Goal: Information Seeking & Learning: Learn about a topic

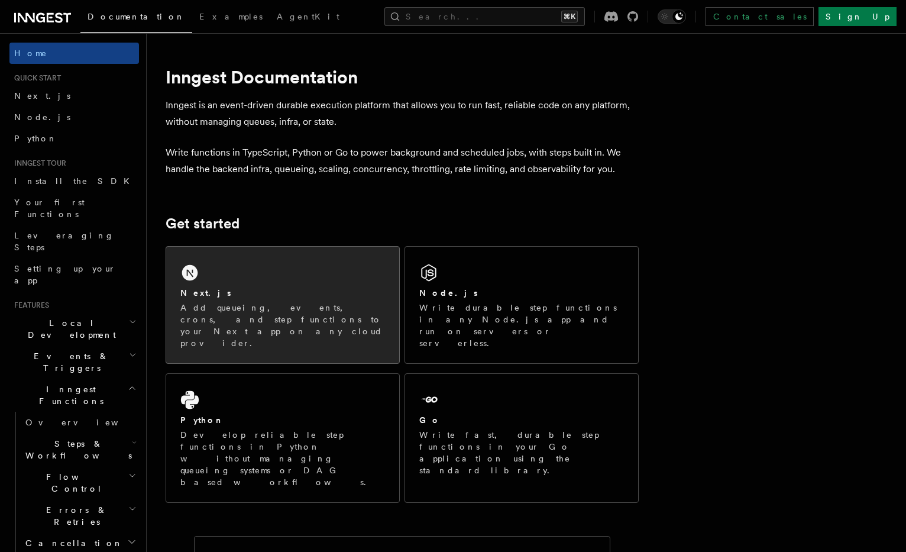
click at [215, 279] on div "Next.js Add queueing, events, crons, and step functions to your Next app on any…" at bounding box center [282, 305] width 233 height 117
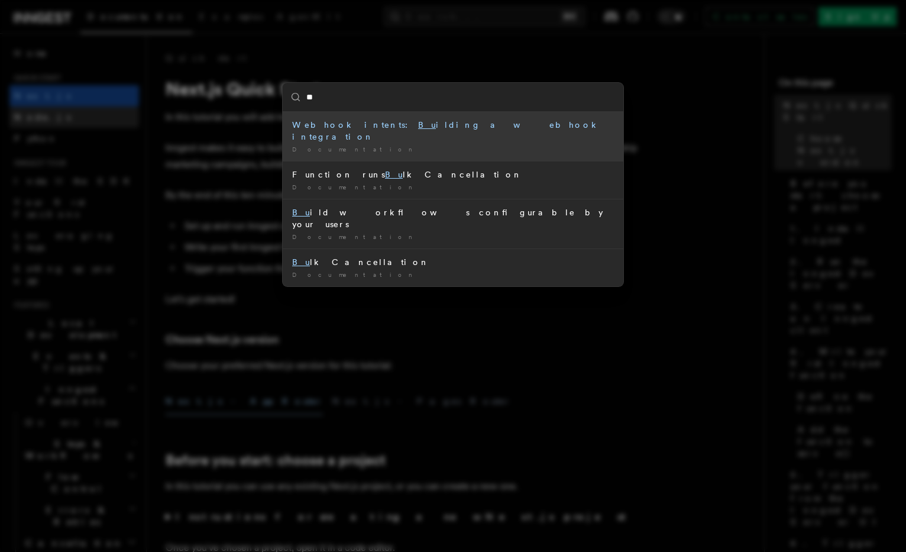
type input "***"
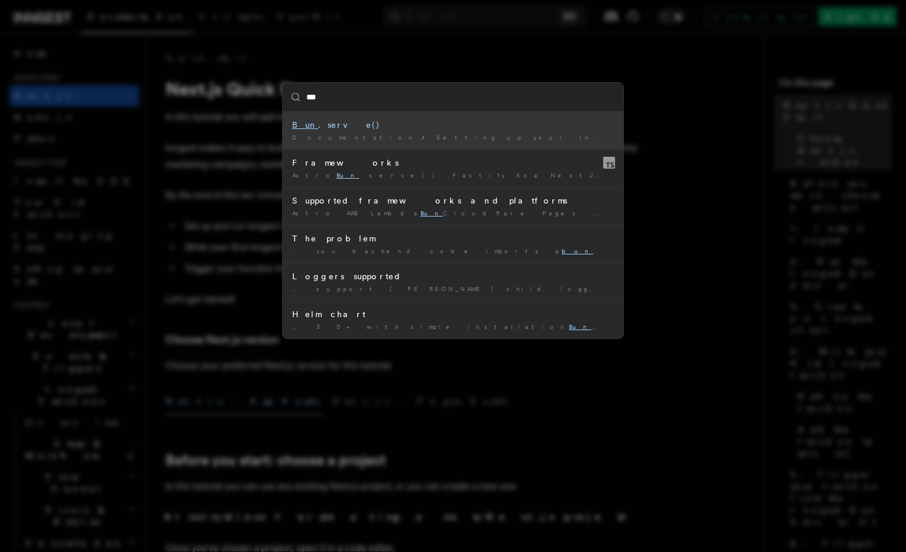
click at [437, 138] on span "Setting up your Inngest app" at bounding box center [552, 137] width 231 height 7
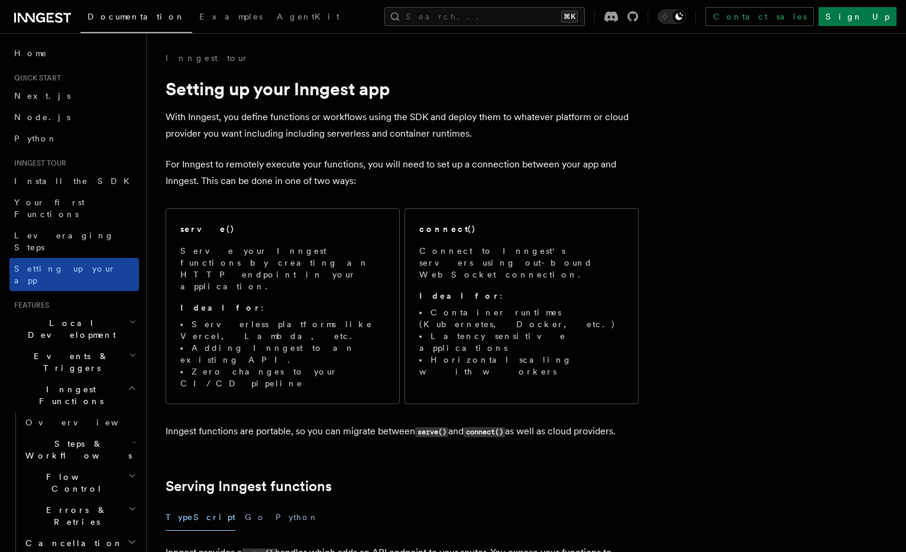
click at [111, 258] on link "Setting up your app" at bounding box center [74, 274] width 130 height 33
click at [104, 179] on link "Install the SDK" at bounding box center [74, 180] width 130 height 21
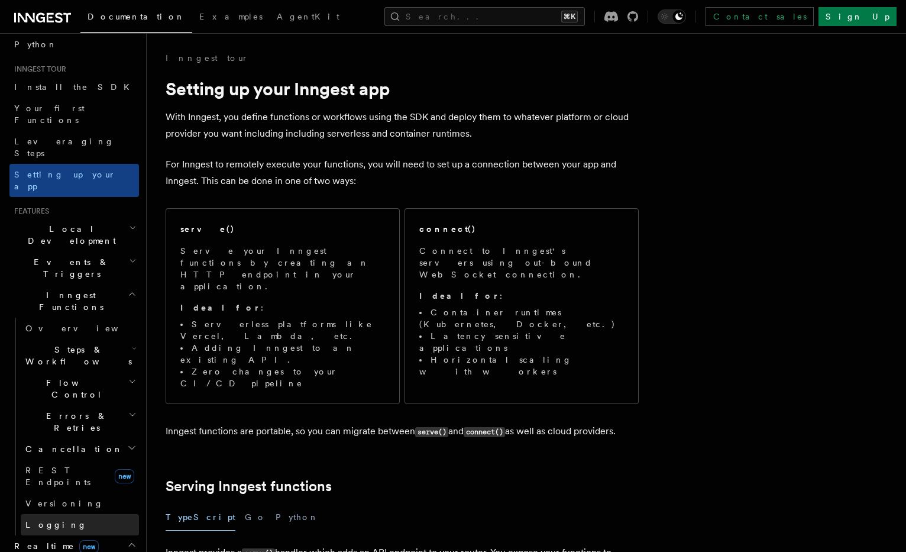
scroll to position [127, 0]
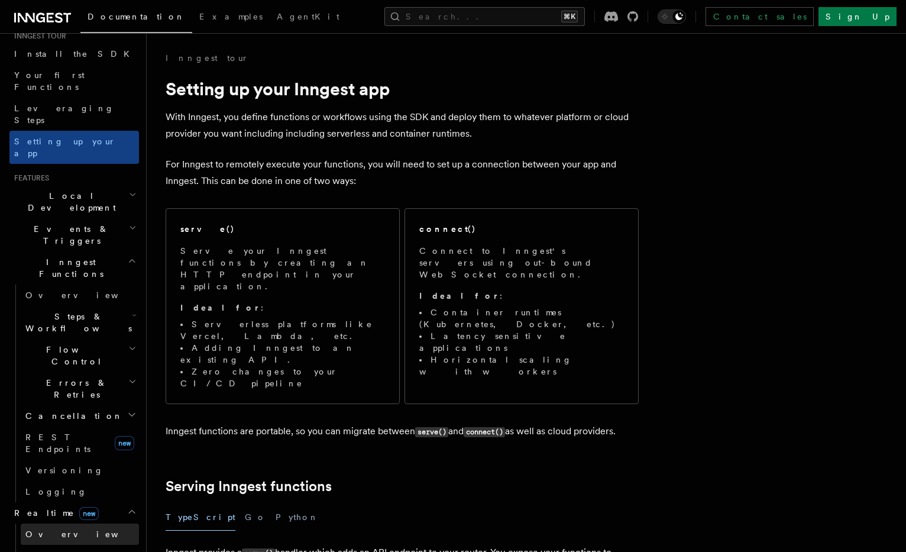
click at [68, 523] on link "Overview" at bounding box center [80, 533] width 118 height 21
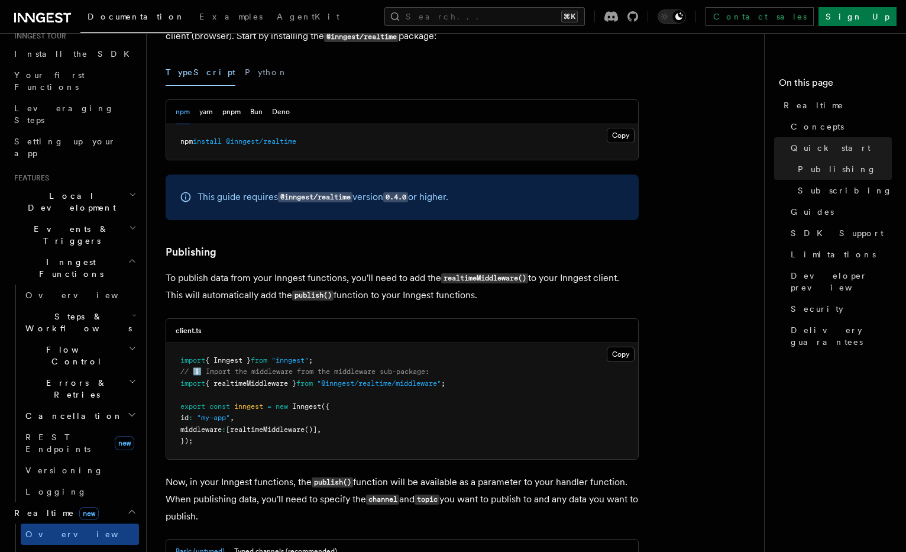
scroll to position [579, 0]
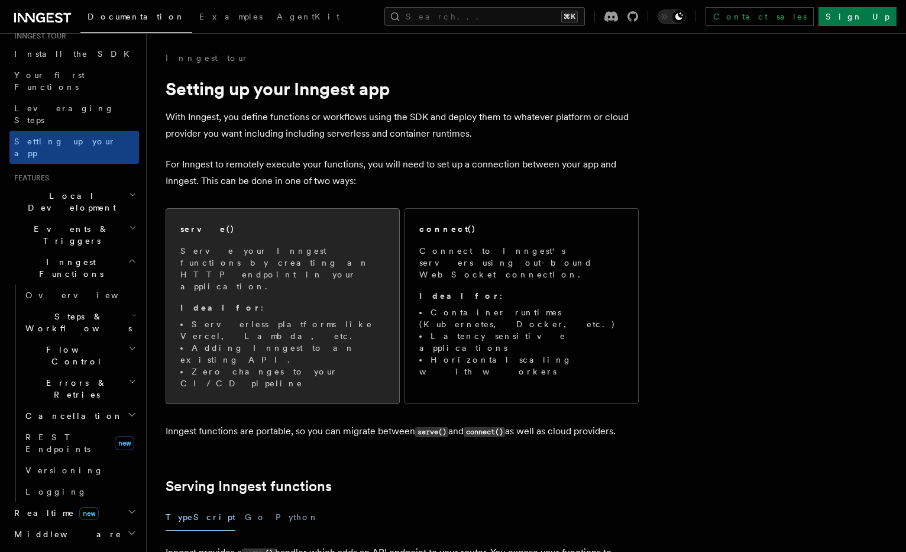
click at [273, 229] on div "serve()" at bounding box center [282, 229] width 205 height 12
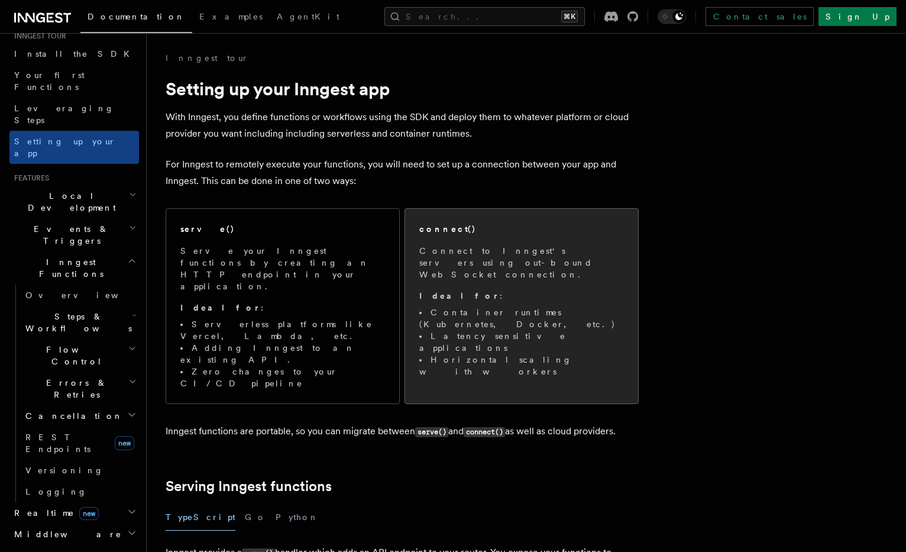
click at [469, 215] on div "connect() Connect to Inngest's servers using out-bound WebSocket connection. Id…" at bounding box center [521, 300] width 233 height 183
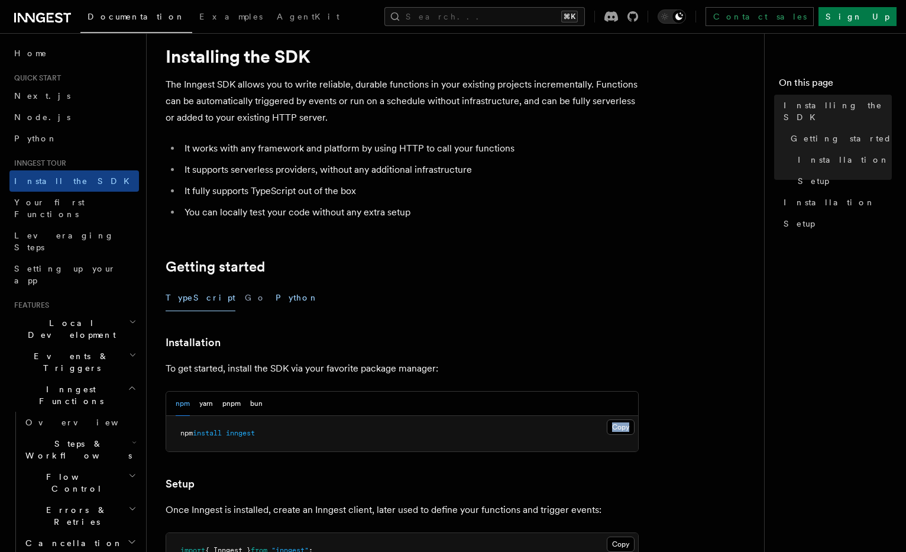
scroll to position [37, 0]
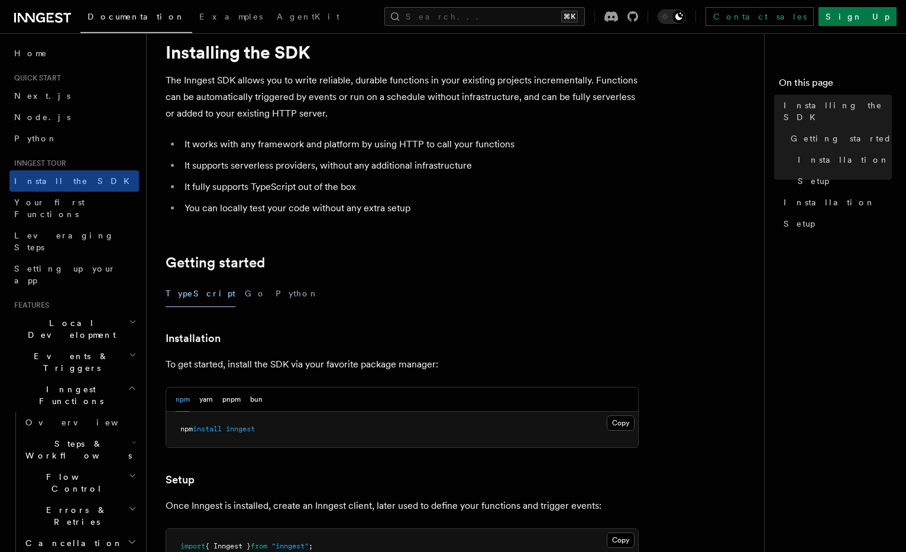
click at [248, 395] on div "npm yarn pnpm bun" at bounding box center [219, 399] width 87 height 24
click at [254, 397] on button "bun" at bounding box center [256, 399] width 12 height 24
click at [629, 425] on button "Copy Copied" at bounding box center [621, 422] width 28 height 15
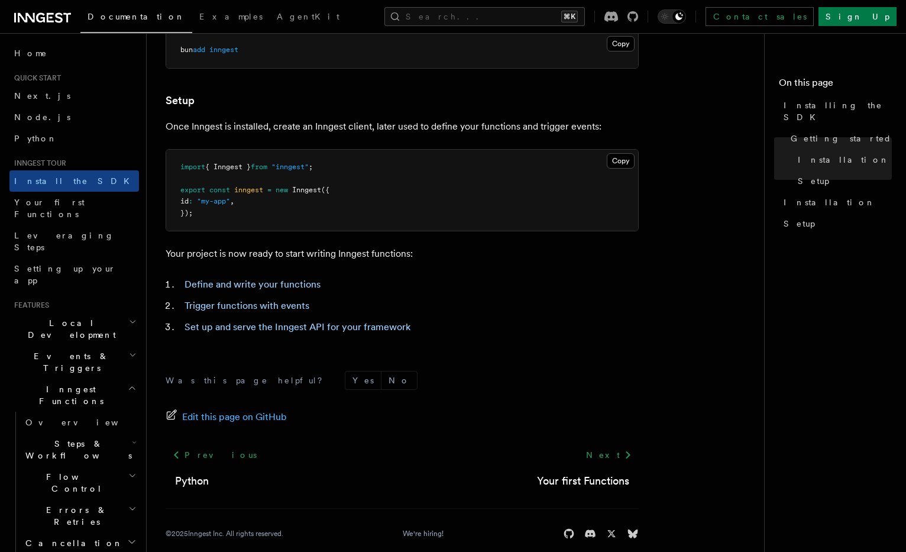
scroll to position [411, 0]
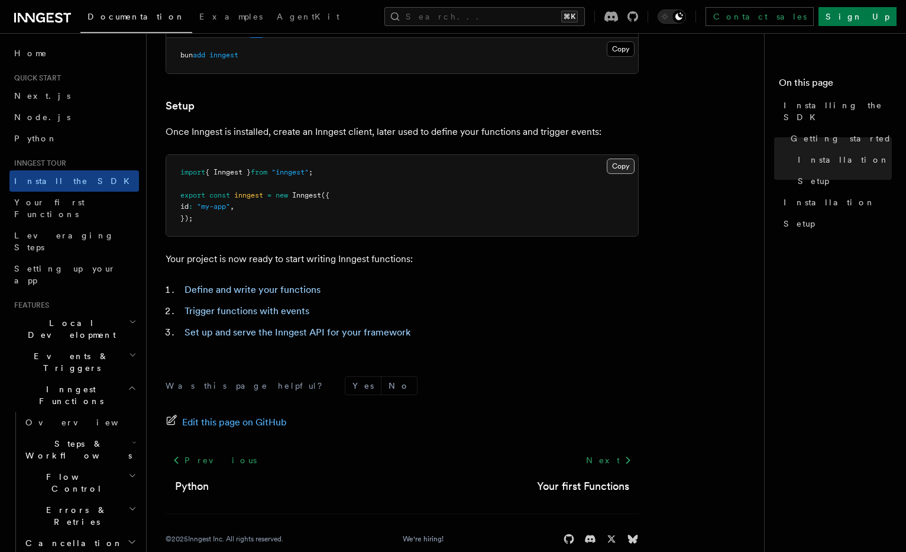
click at [626, 172] on button "Copy Copied" at bounding box center [621, 166] width 28 height 15
click at [608, 162] on button "Copy Copied" at bounding box center [621, 166] width 28 height 15
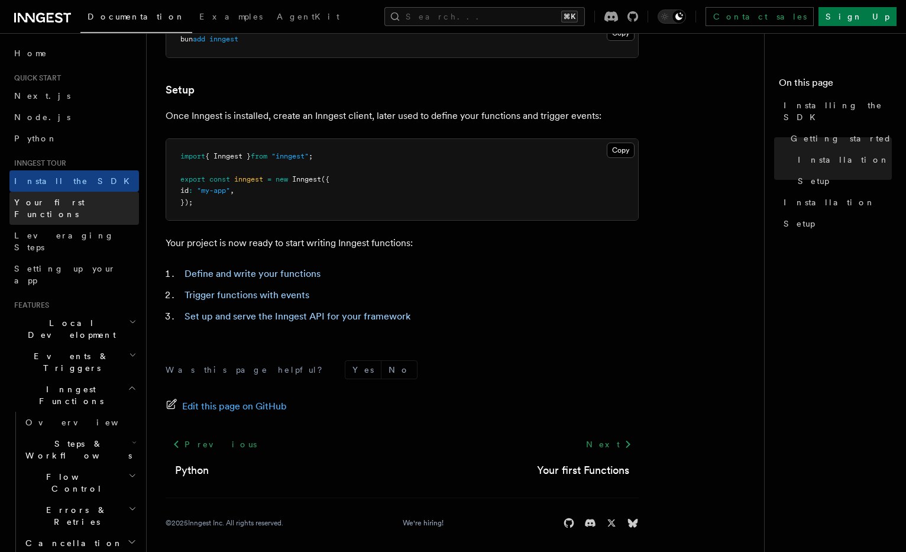
click at [118, 202] on link "Your first Functions" at bounding box center [74, 208] width 130 height 33
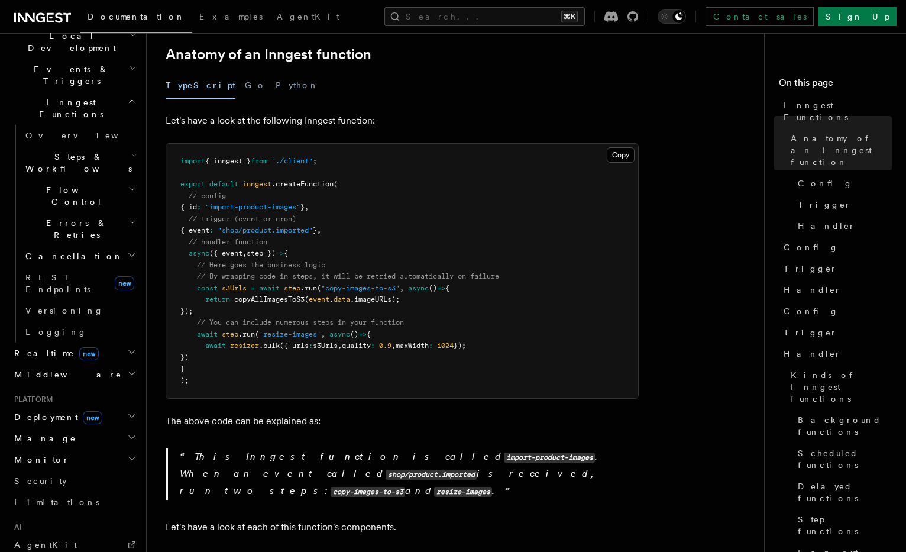
scroll to position [282, 0]
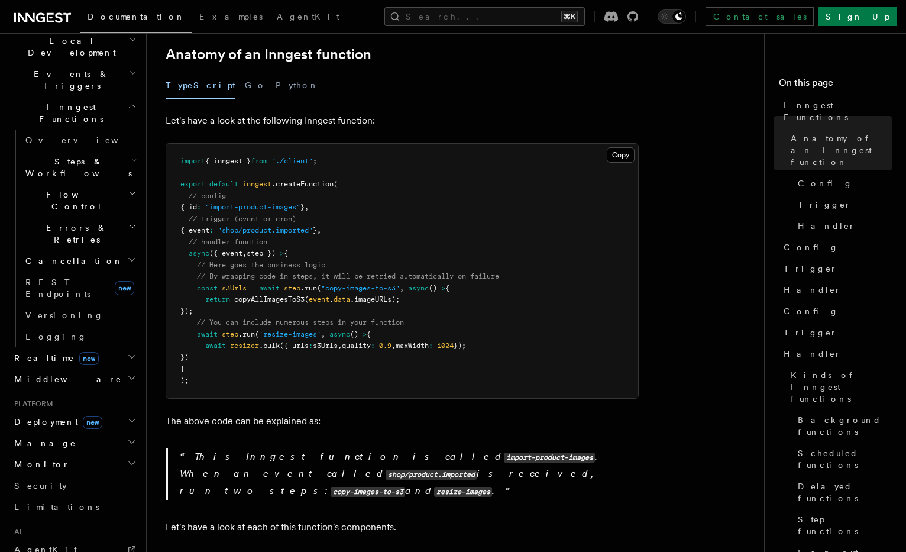
click at [87, 347] on h2 "Realtime new" at bounding box center [74, 357] width 130 height 21
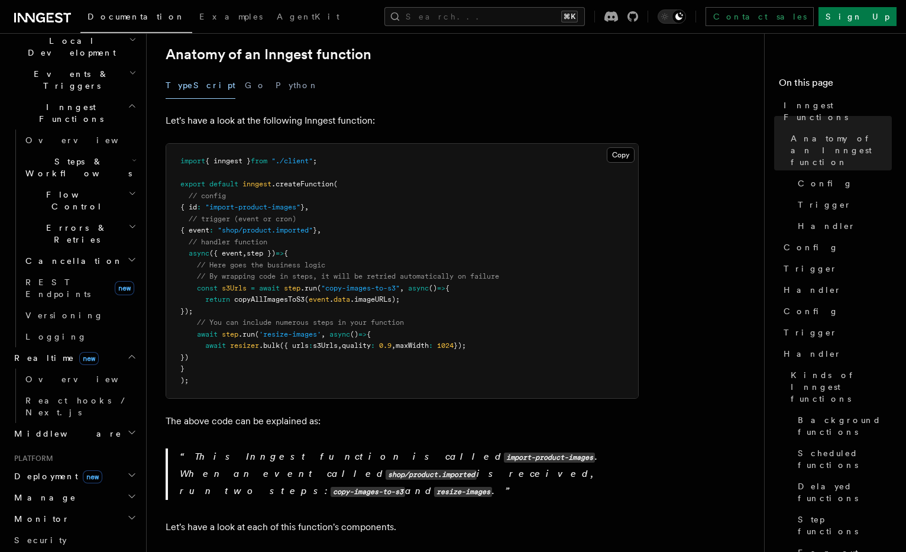
click at [60, 423] on h2 "Middleware" at bounding box center [74, 433] width 130 height 21
click at [68, 444] on link "Overview" at bounding box center [80, 454] width 118 height 21
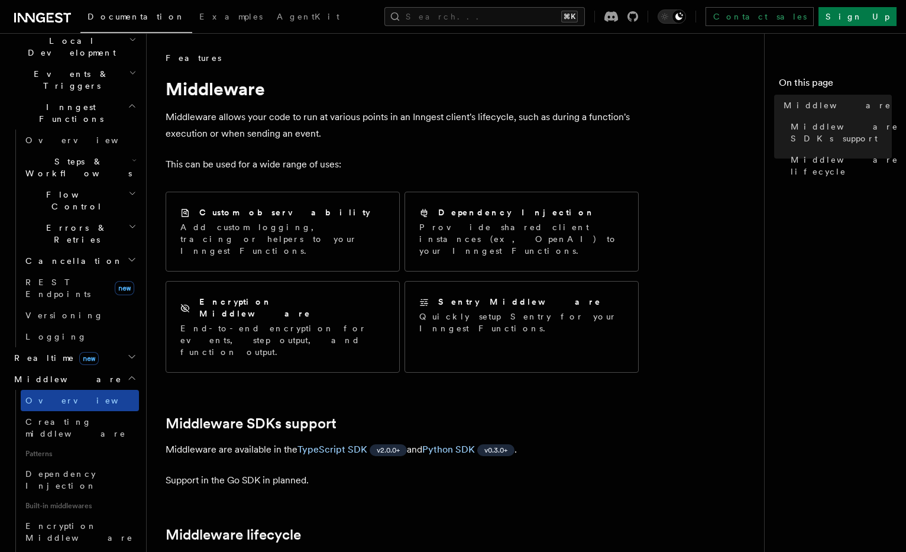
click at [69, 390] on link "Overview" at bounding box center [80, 400] width 118 height 21
click at [66, 390] on link "Overview" at bounding box center [80, 400] width 118 height 21
click at [79, 352] on span "new" at bounding box center [89, 358] width 20 height 13
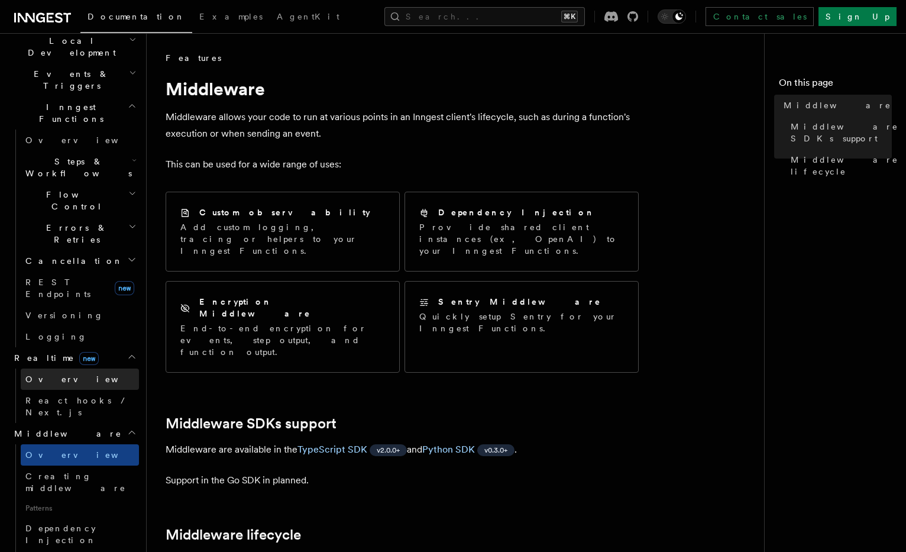
click at [59, 373] on span "Overview" at bounding box center [86, 379] width 122 height 12
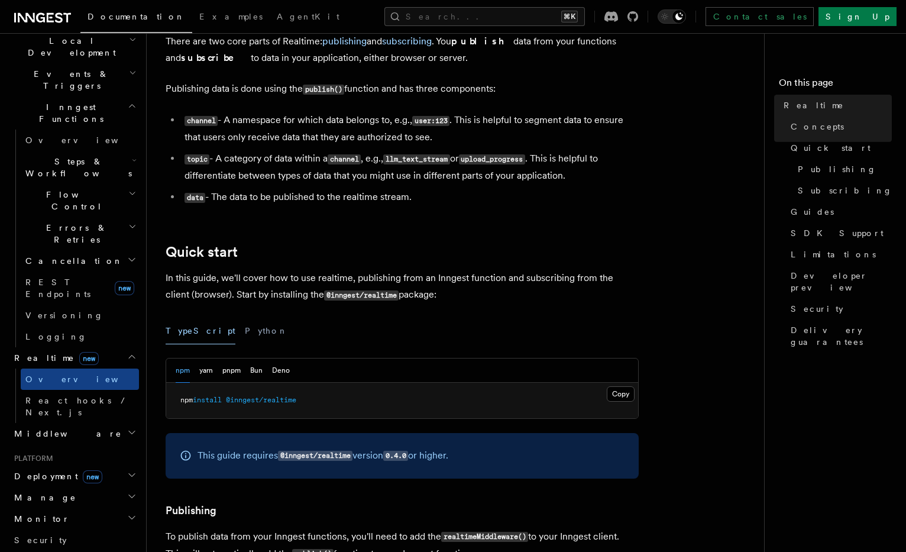
scroll to position [336, 0]
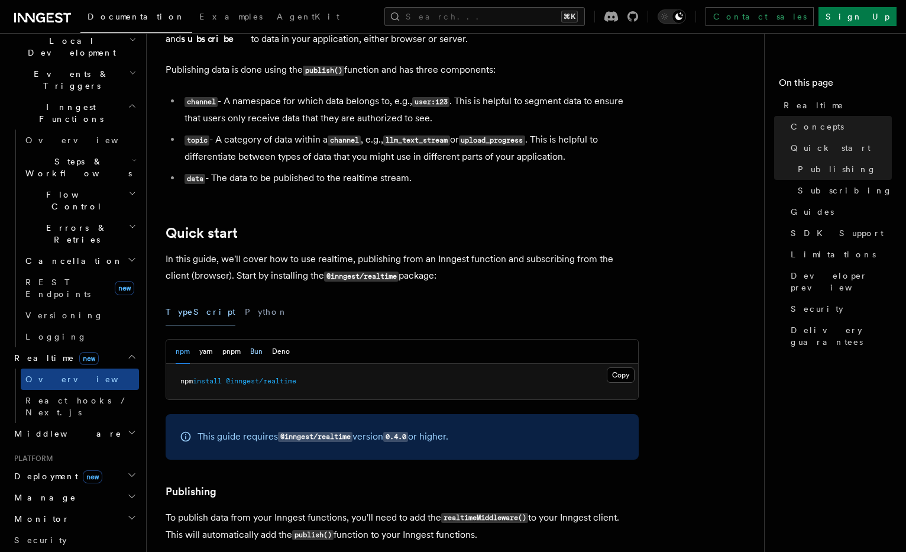
click at [258, 351] on button "Bun" at bounding box center [256, 352] width 12 height 24
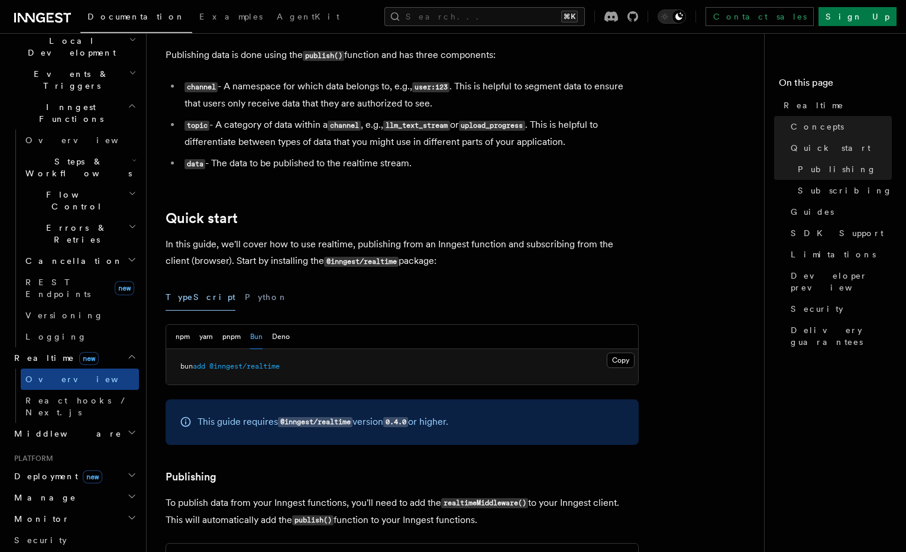
scroll to position [360, 0]
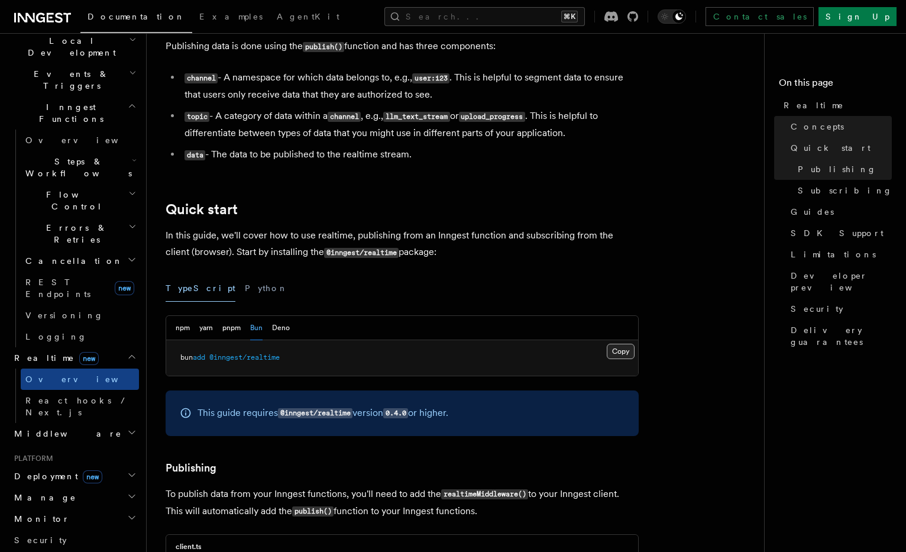
click at [610, 351] on button "Copy Copied" at bounding box center [621, 351] width 28 height 15
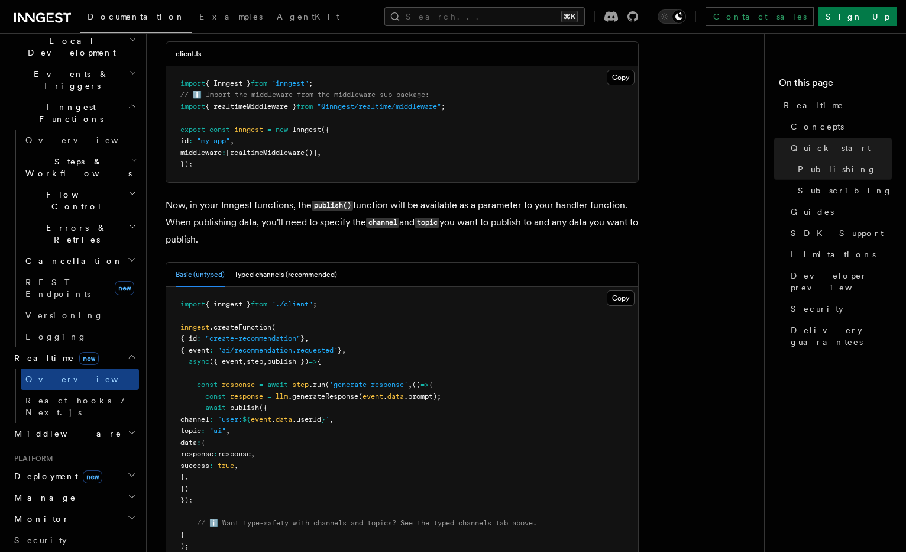
scroll to position [884, 0]
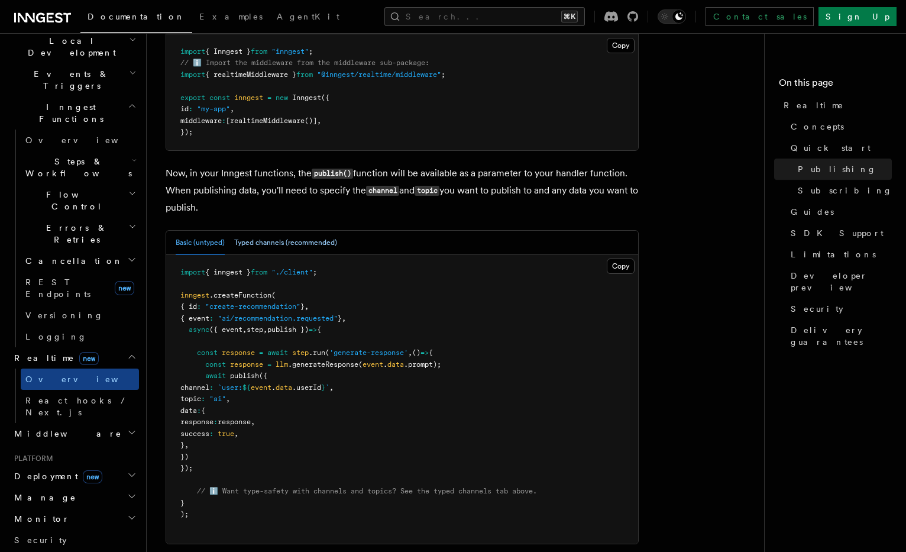
click at [318, 253] on button "Typed channels (recommended)" at bounding box center [285, 243] width 103 height 24
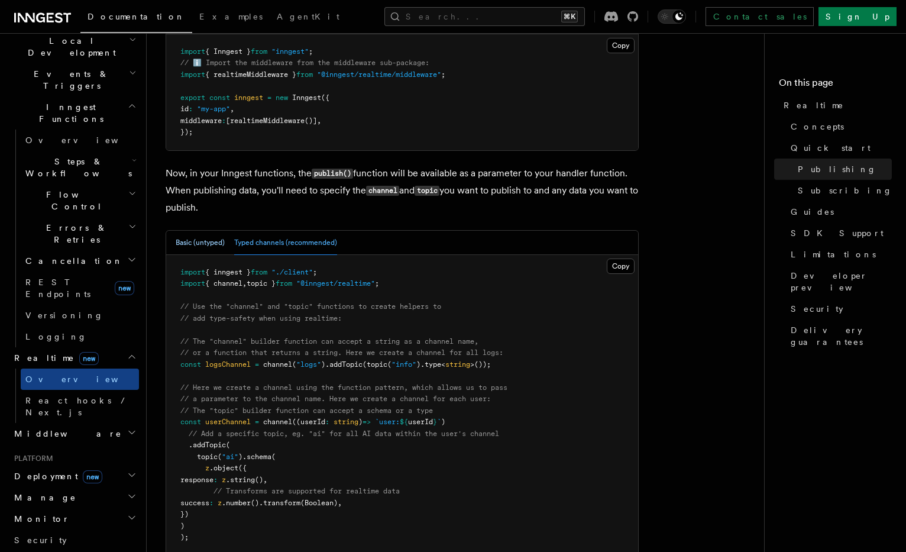
click at [193, 241] on button "Basic (untyped)" at bounding box center [200, 243] width 49 height 24
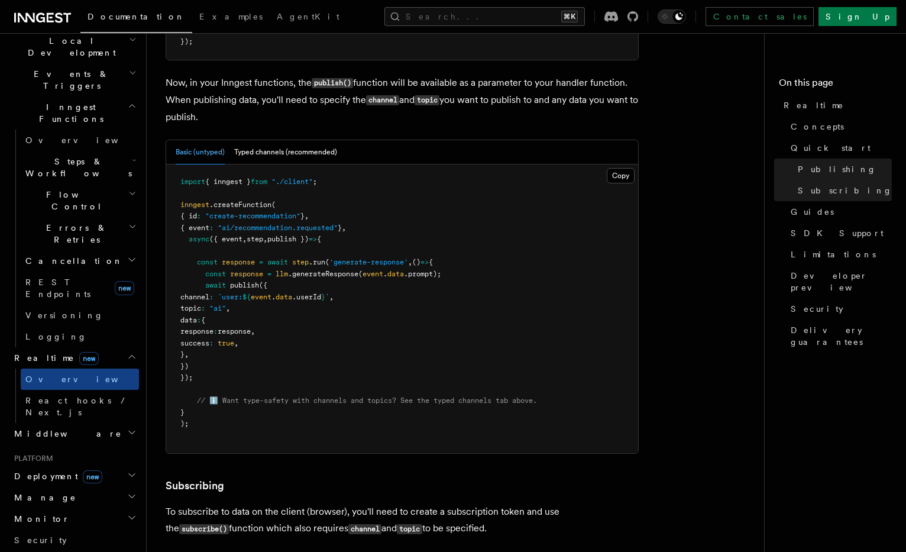
scroll to position [984, 0]
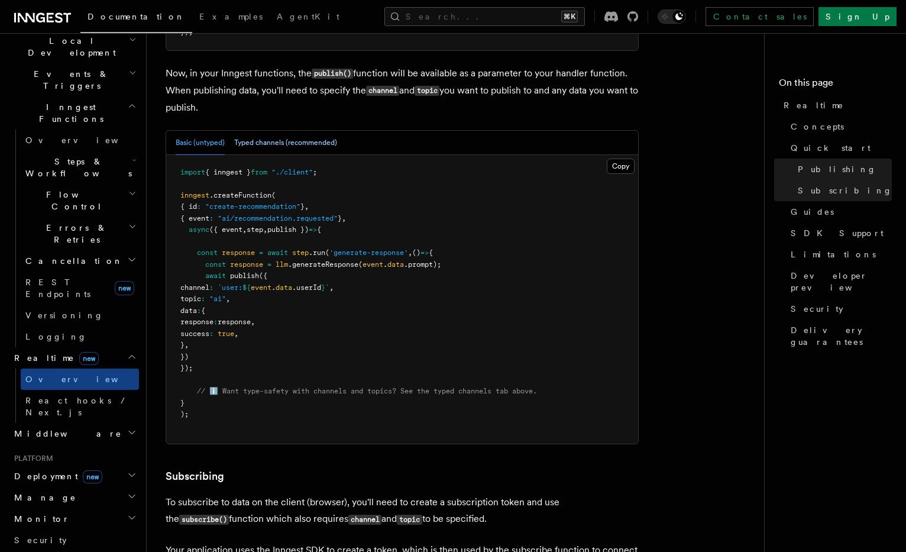
click at [251, 154] on button "Typed channels (recommended)" at bounding box center [285, 143] width 103 height 24
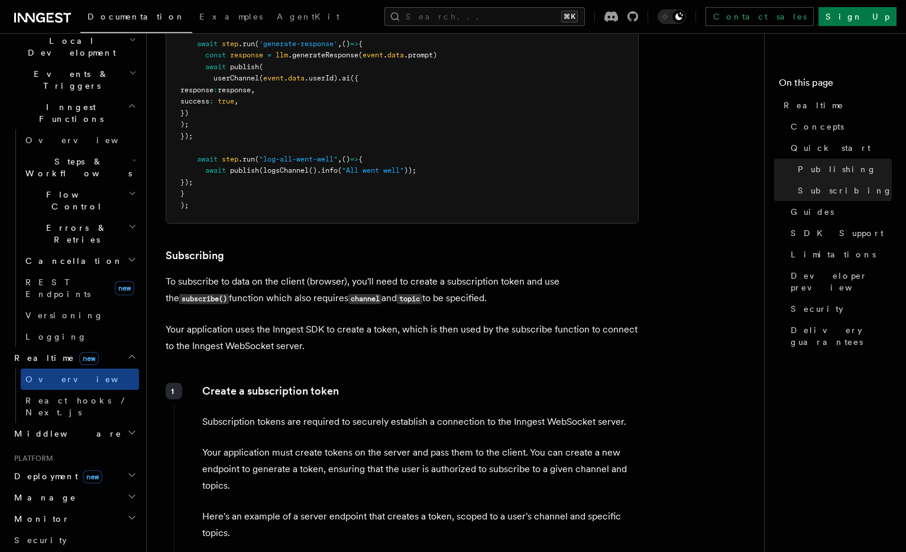
scroll to position [1672, 0]
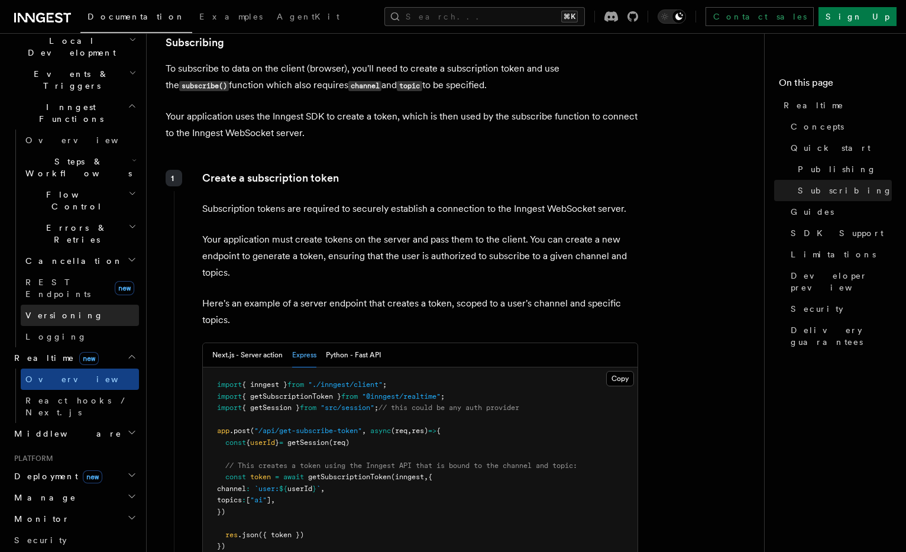
click at [122, 305] on link "Versioning" at bounding box center [80, 315] width 118 height 21
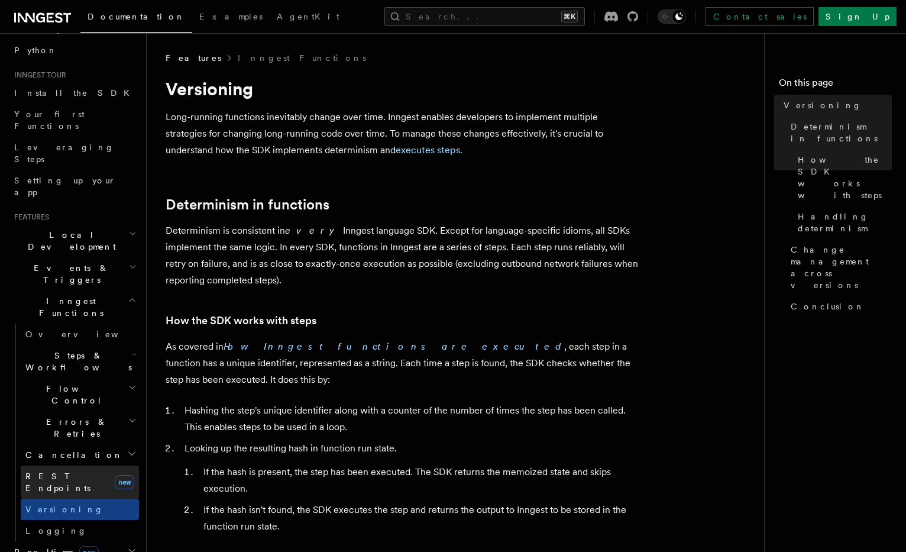
scroll to position [56, 0]
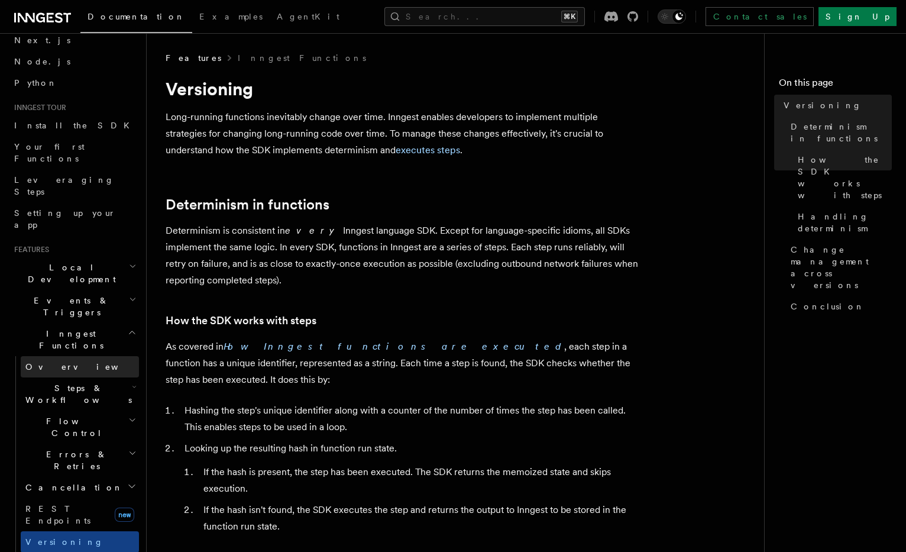
click at [106, 356] on link "Overview" at bounding box center [80, 366] width 118 height 21
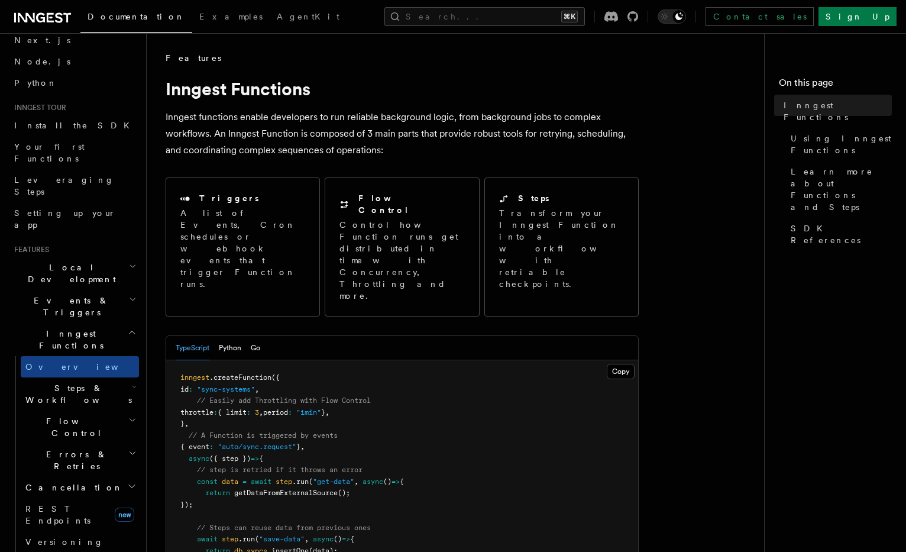
click at [73, 415] on span "Flow Control" at bounding box center [75, 427] width 108 height 24
click at [74, 411] on h2 "Flow Control" at bounding box center [80, 427] width 118 height 33
click at [82, 382] on span "Steps & Workflows" at bounding box center [76, 394] width 111 height 24
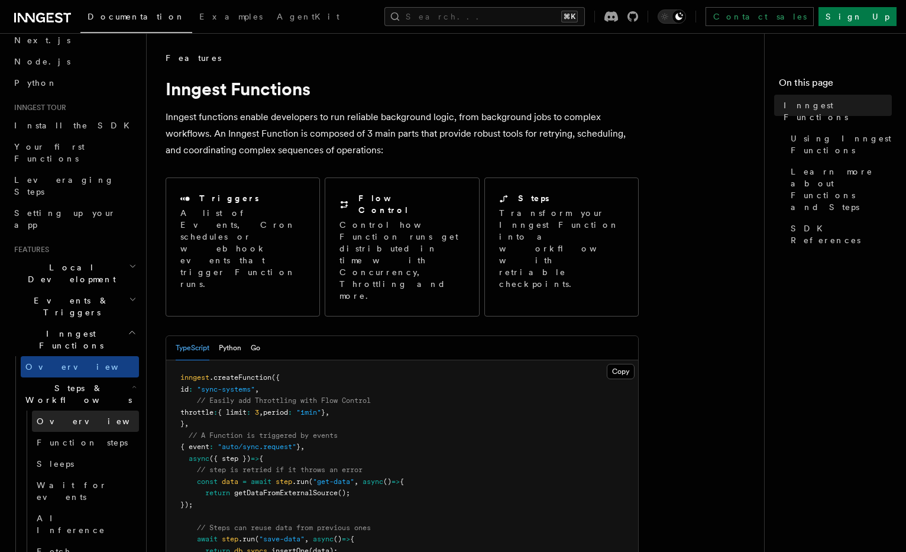
click at [77, 411] on link "Overview" at bounding box center [85, 421] width 107 height 21
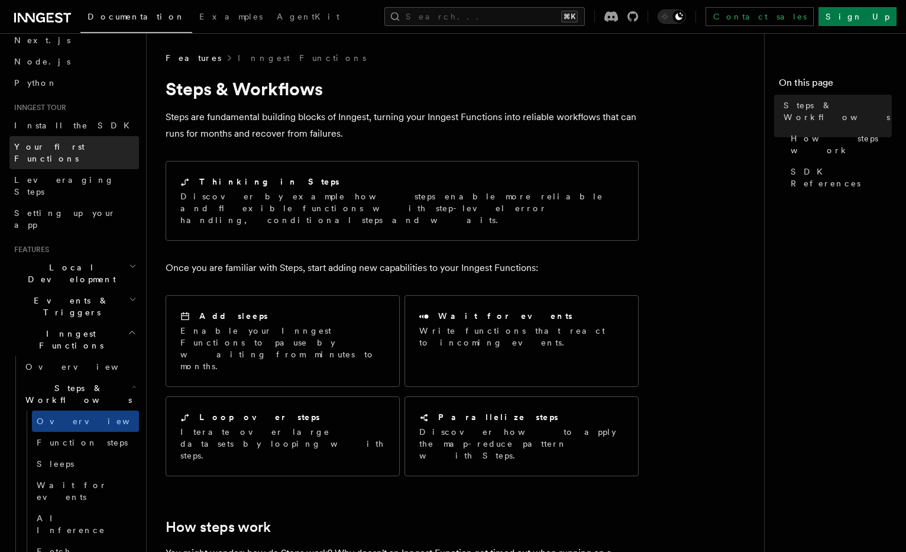
click at [73, 147] on span "Your first Functions" at bounding box center [49, 152] width 70 height 21
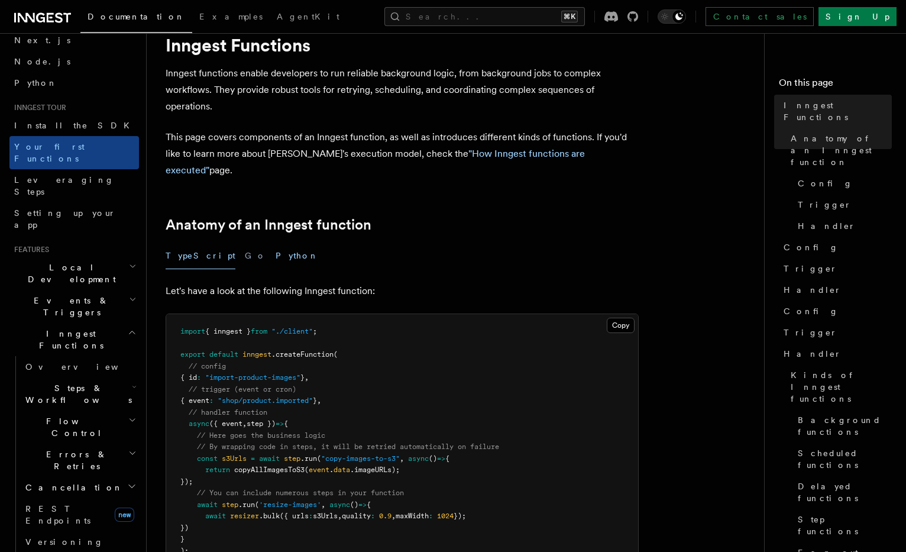
scroll to position [170, 0]
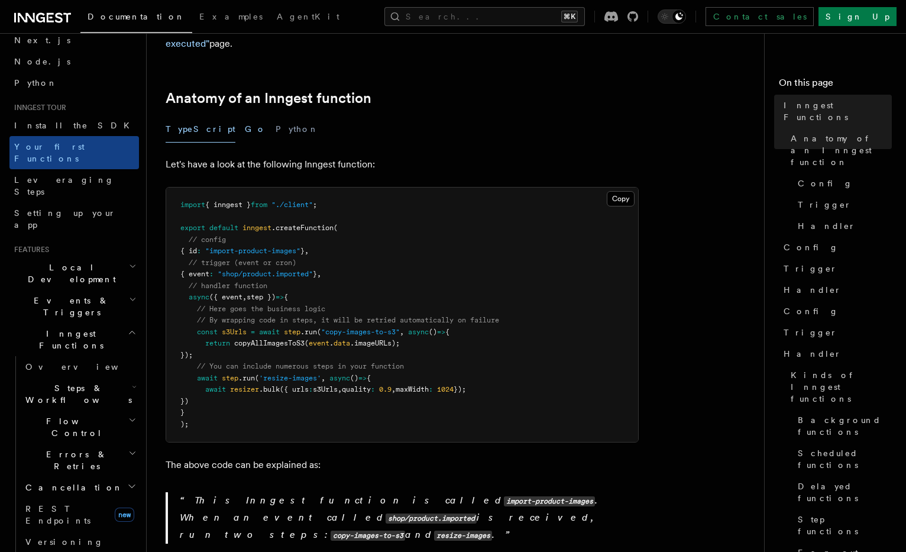
click at [245, 116] on button "Go" at bounding box center [255, 129] width 21 height 27
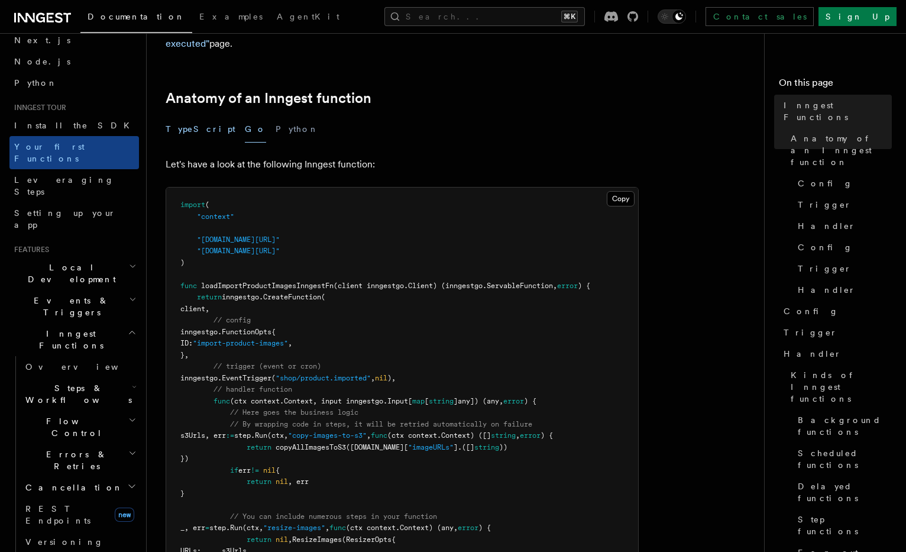
click at [195, 116] on button "TypeScript" at bounding box center [201, 129] width 70 height 27
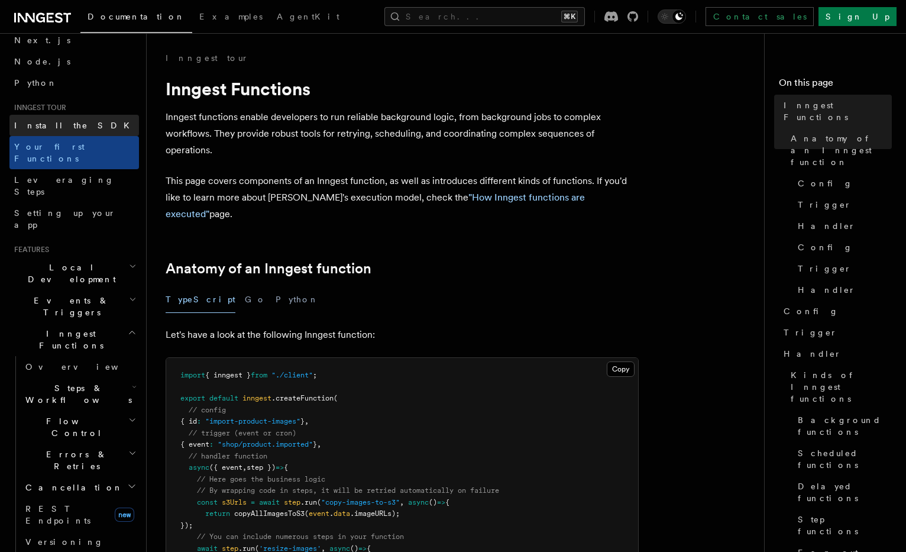
click at [86, 131] on link "Install the SDK" at bounding box center [74, 125] width 130 height 21
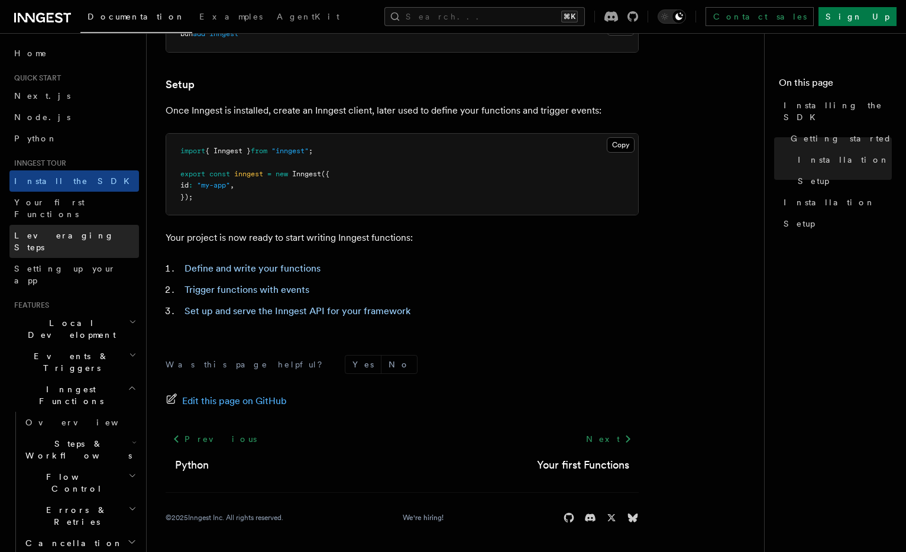
click at [98, 225] on link "Leveraging Steps" at bounding box center [74, 241] width 130 height 33
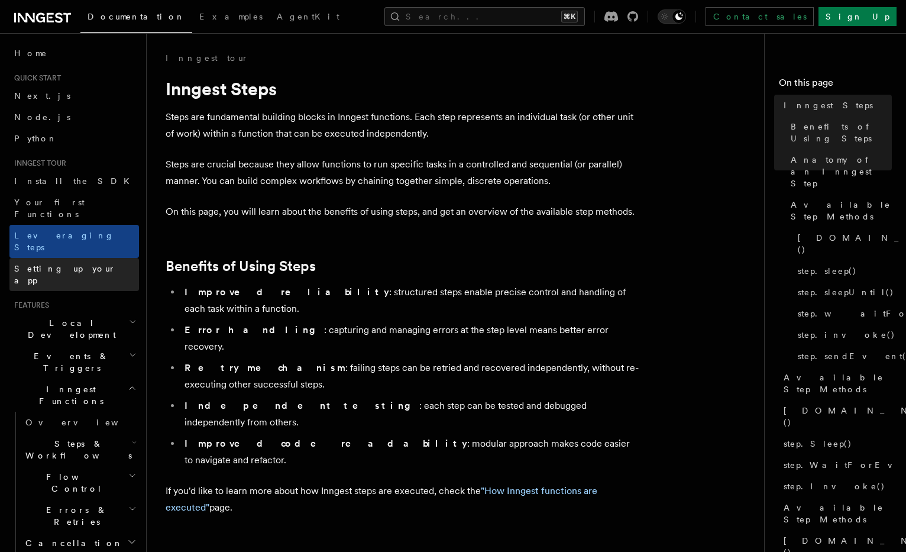
click at [101, 258] on link "Setting up your app" at bounding box center [74, 274] width 130 height 33
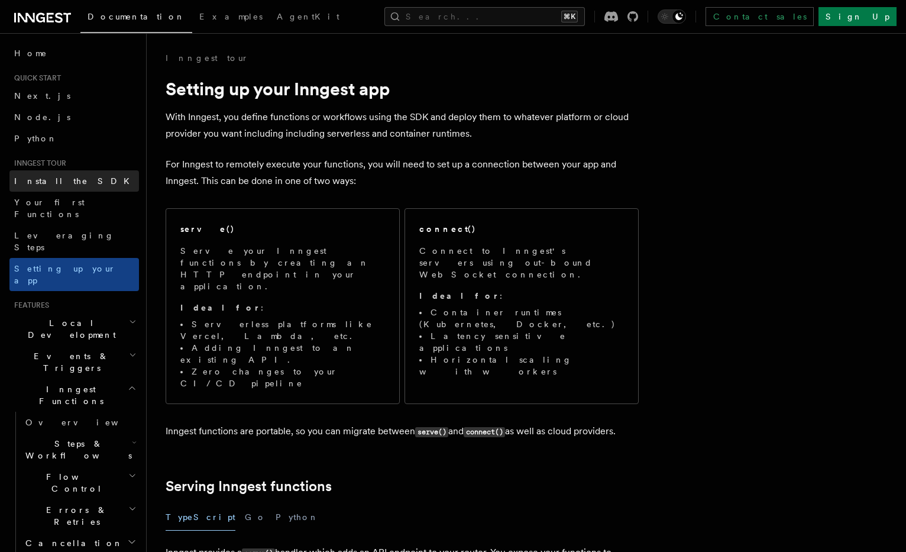
click at [105, 173] on link "Install the SDK" at bounding box center [74, 180] width 130 height 21
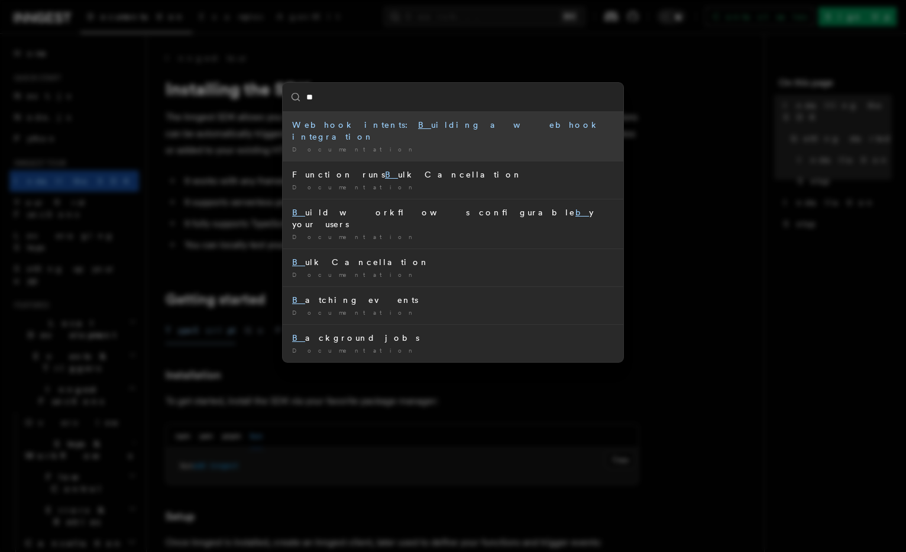
type input "***"
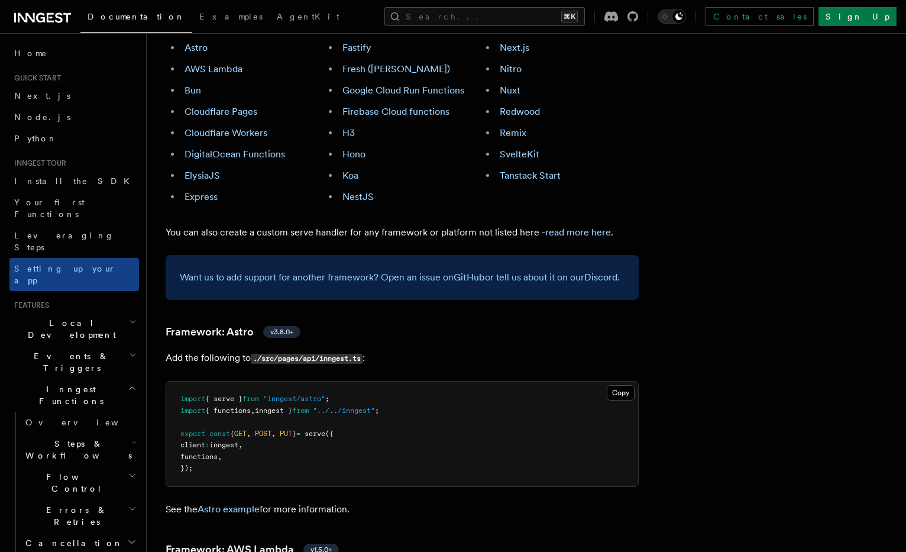
scroll to position [316, 0]
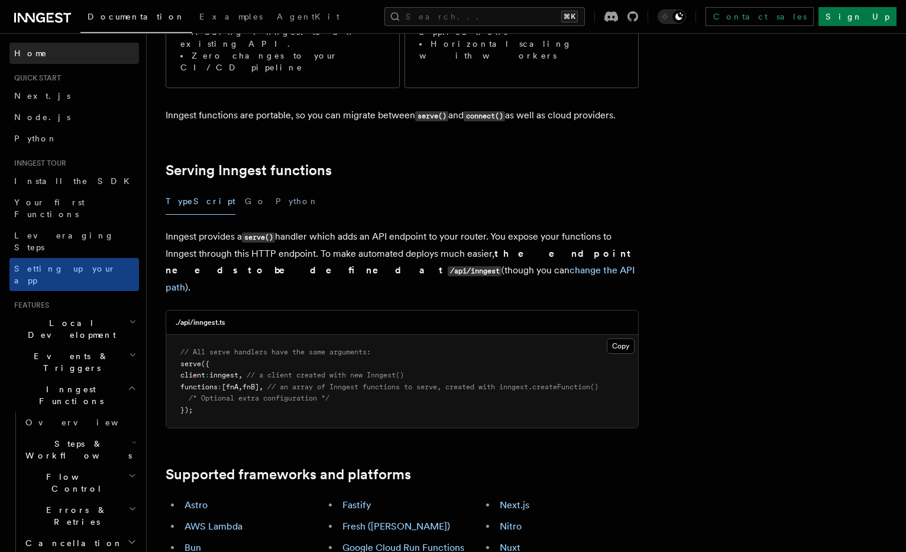
click at [32, 56] on span "Home" at bounding box center [30, 53] width 33 height 12
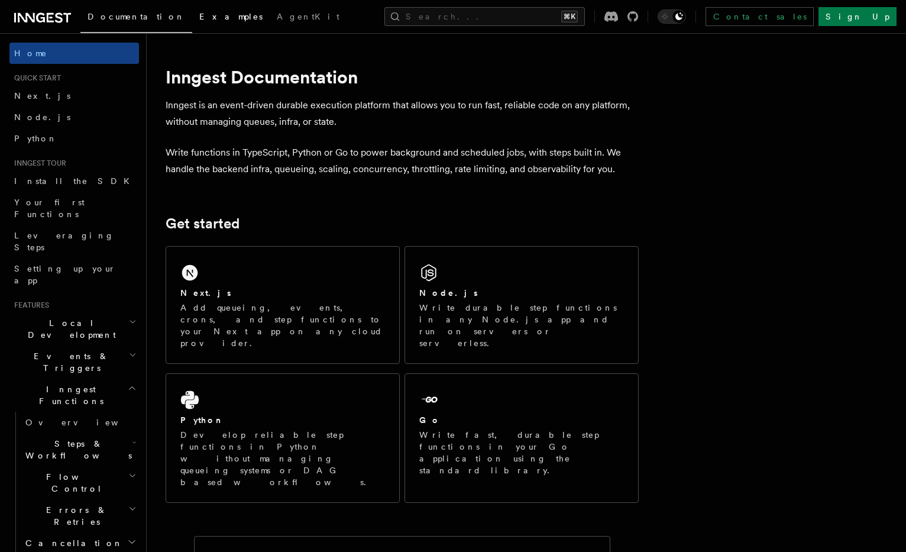
click at [199, 16] on span "Examples" at bounding box center [230, 16] width 63 height 9
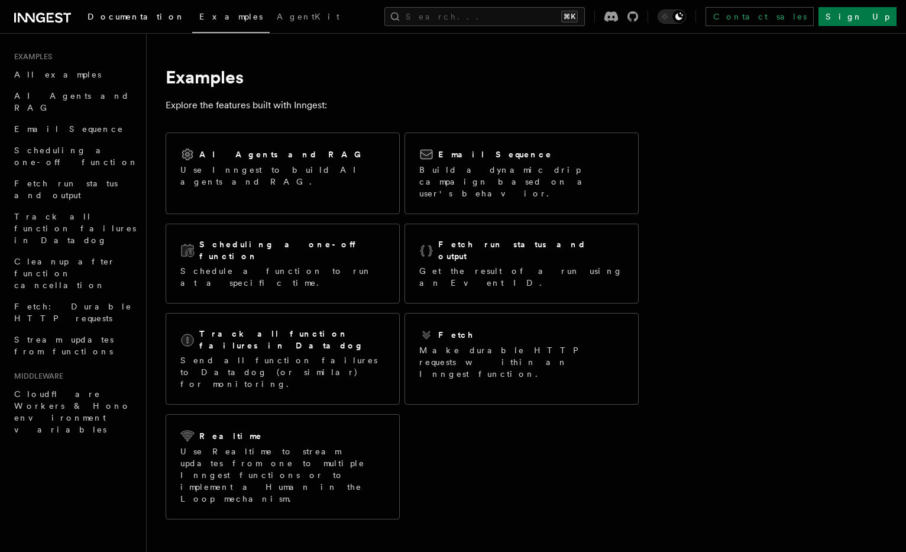
click at [113, 13] on span "Documentation" at bounding box center [137, 16] width 98 height 9
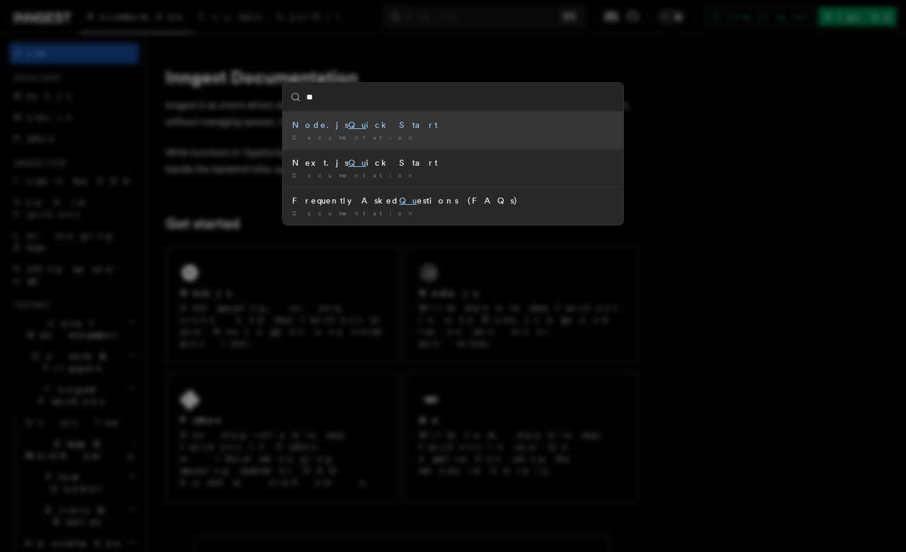
type input "***"
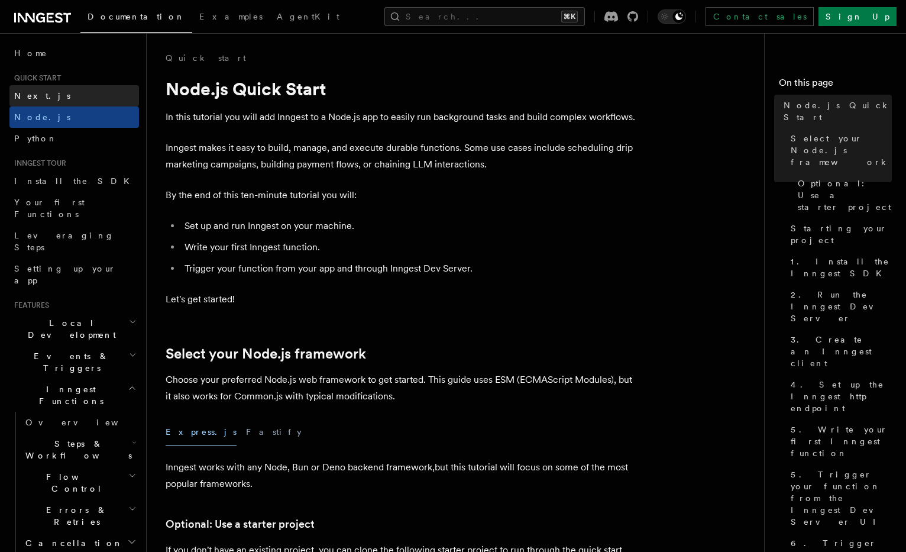
click at [73, 94] on link "Next.js" at bounding box center [74, 95] width 130 height 21
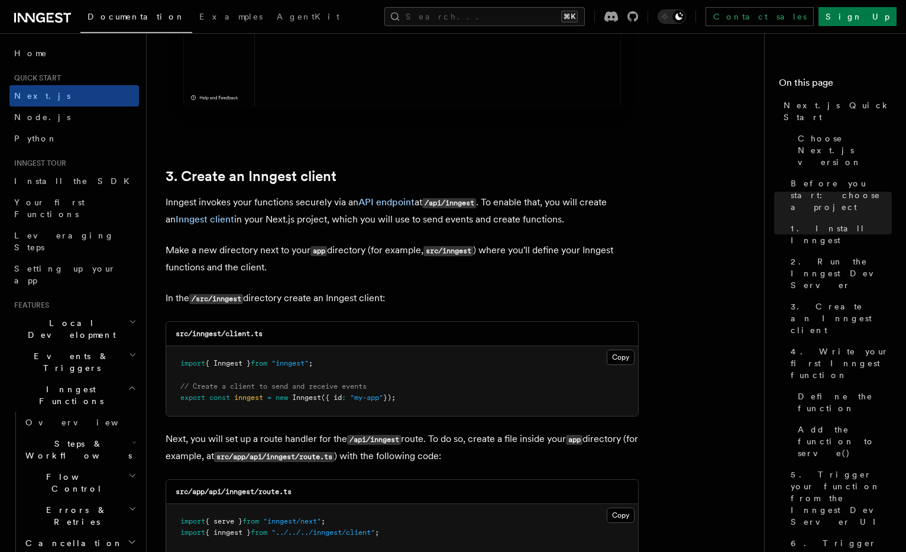
scroll to position [1387, 0]
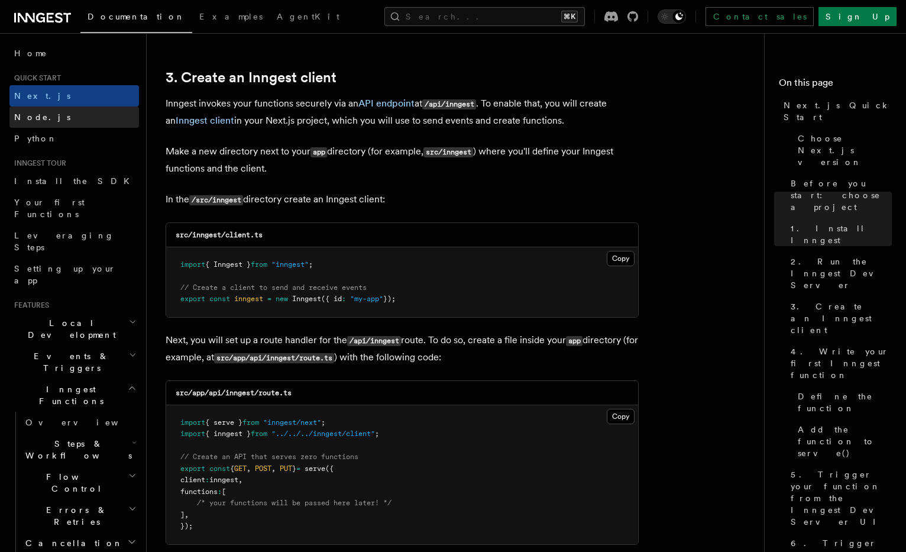
click at [100, 117] on link "Node.js" at bounding box center [74, 116] width 130 height 21
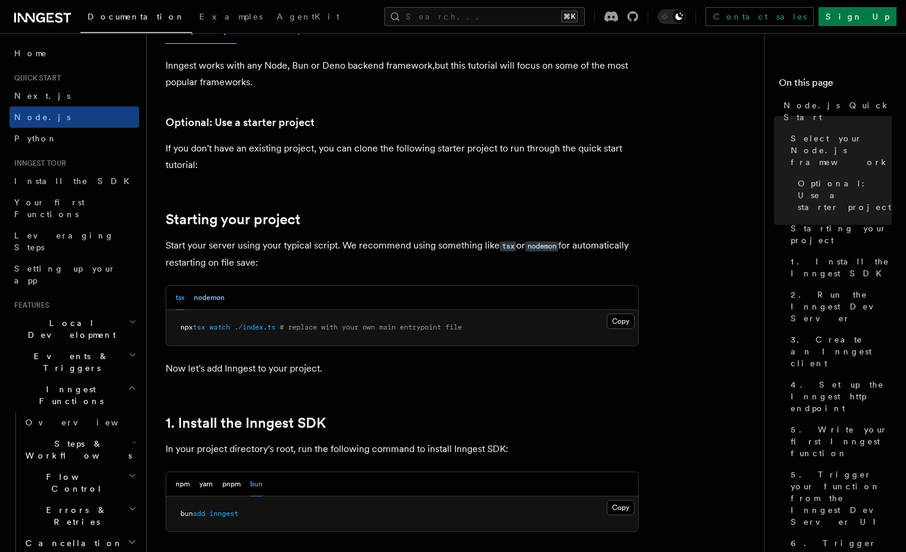
scroll to position [741, 0]
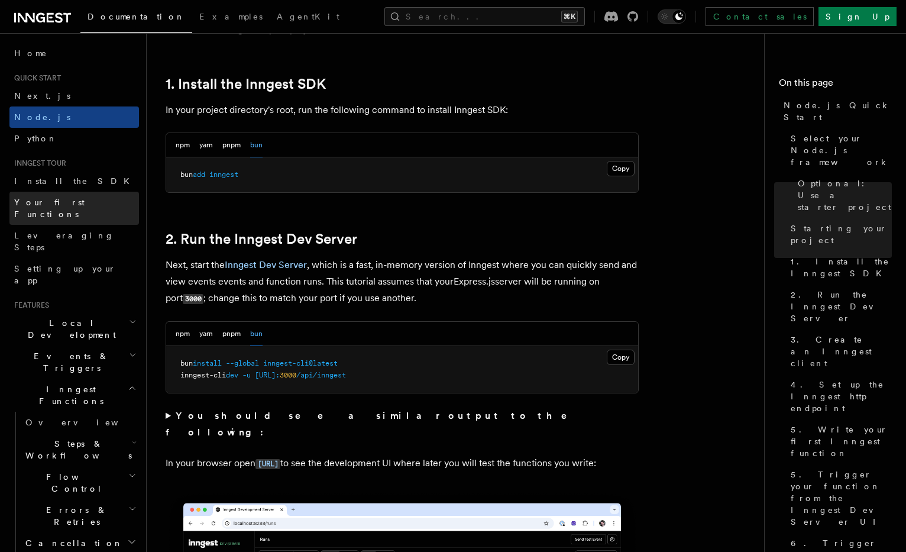
click at [51, 198] on span "Your first Functions" at bounding box center [49, 208] width 70 height 21
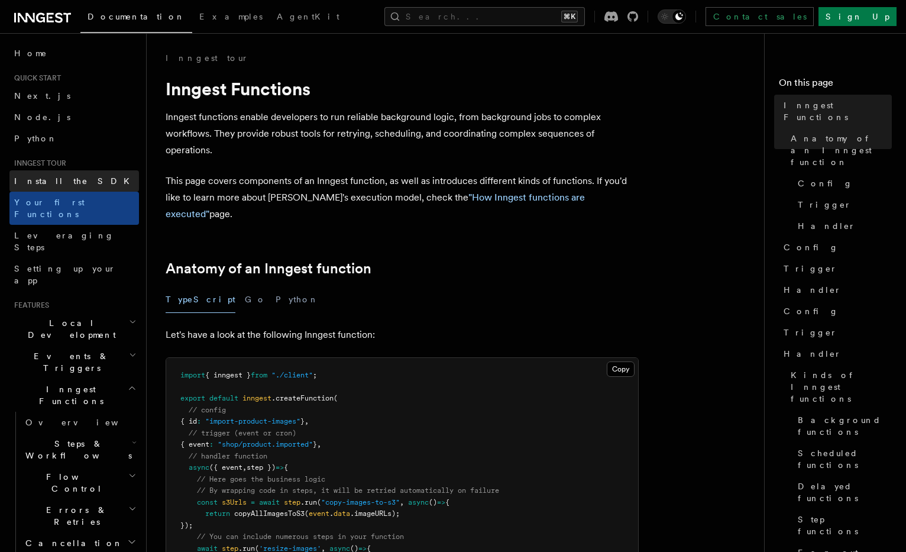
click at [51, 185] on span "Install the SDK" at bounding box center [75, 180] width 122 height 9
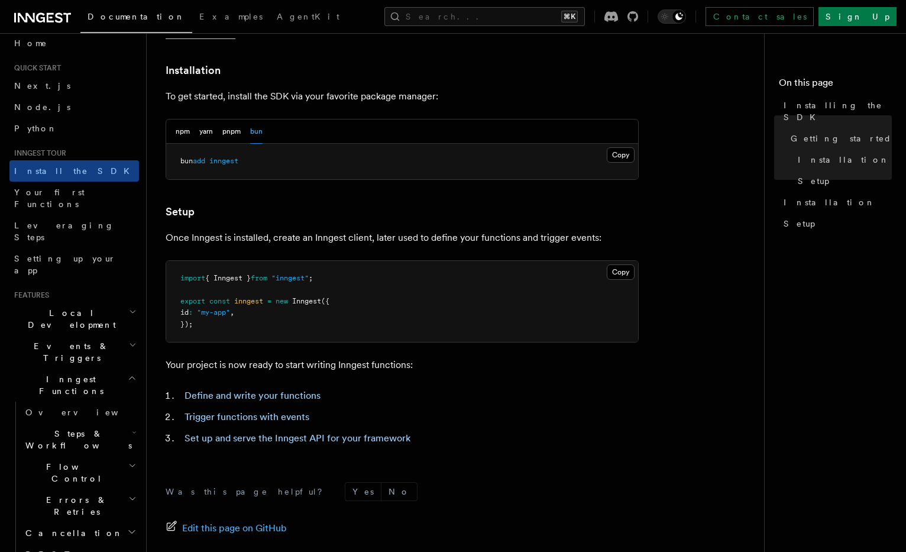
scroll to position [15, 0]
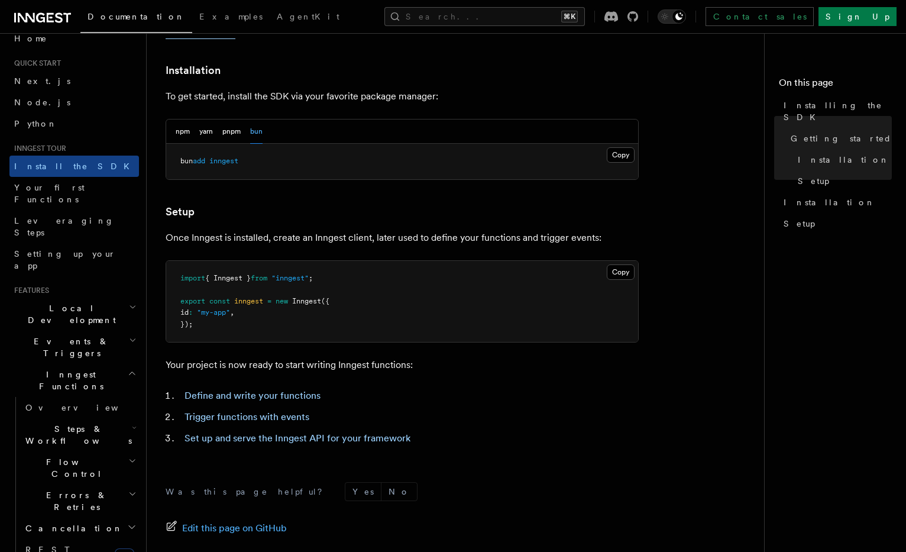
click at [636, 273] on pre "import { Inngest } from "inngest" ; export const inngest = new Inngest ({ id : …" at bounding box center [402, 302] width 472 height 82
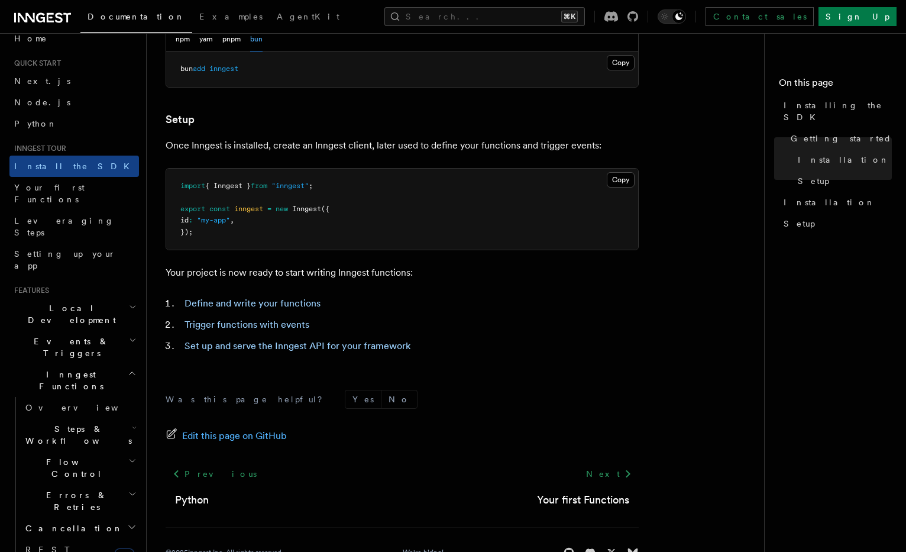
click at [245, 292] on article "Inngest tour Installing the SDK The Inngest SDK allows you to write reliable, d…" at bounding box center [460, 121] width 589 height 932
click at [245, 298] on link "Define and write your functions" at bounding box center [253, 303] width 136 height 11
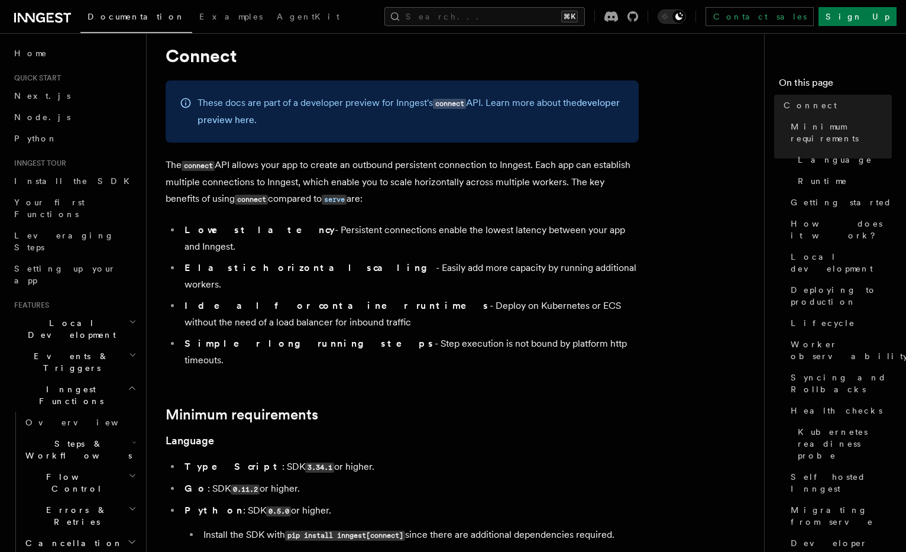
scroll to position [34, 0]
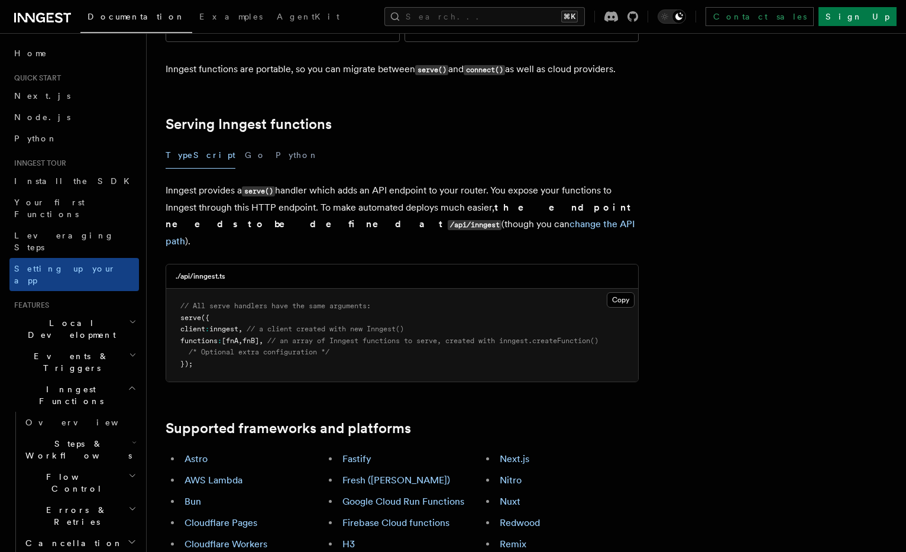
scroll to position [0, 4]
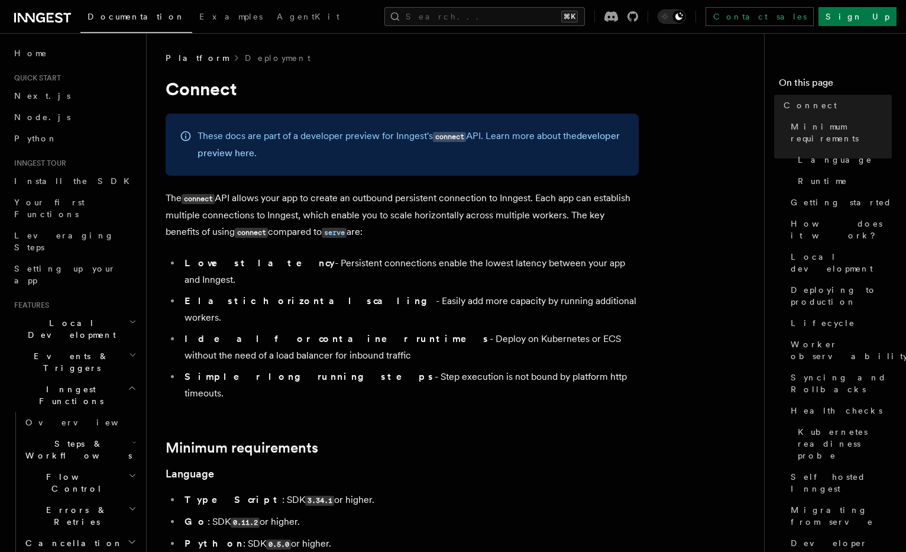
scroll to position [14, 0]
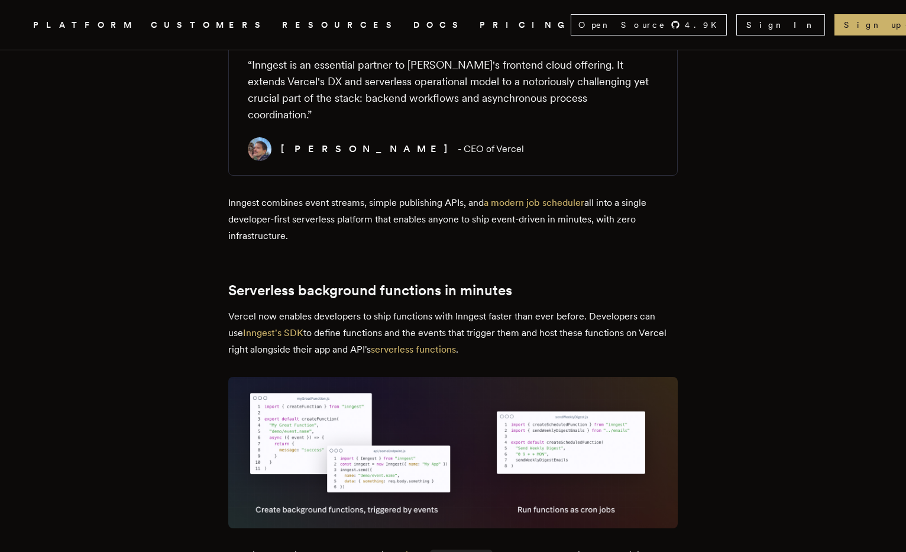
scroll to position [645, 0]
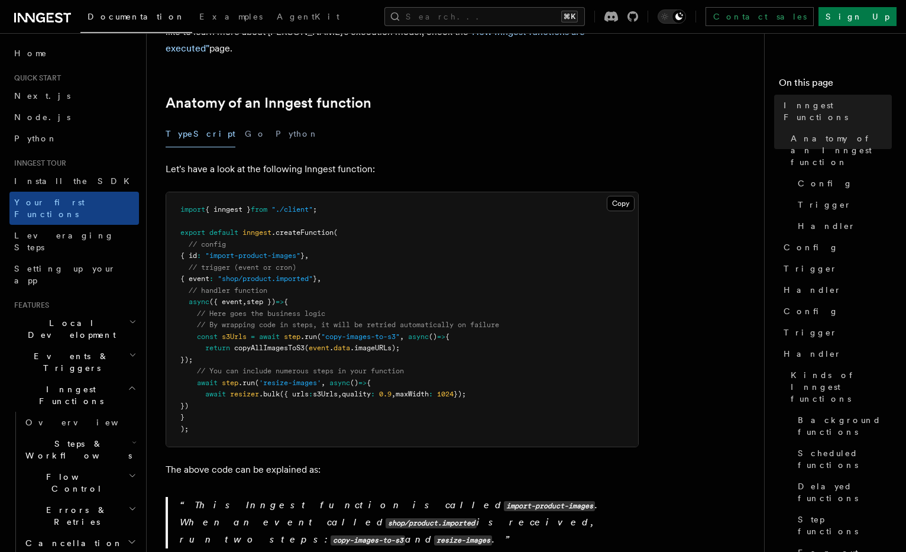
scroll to position [174, 0]
